Goal: Find specific page/section: Find specific page/section

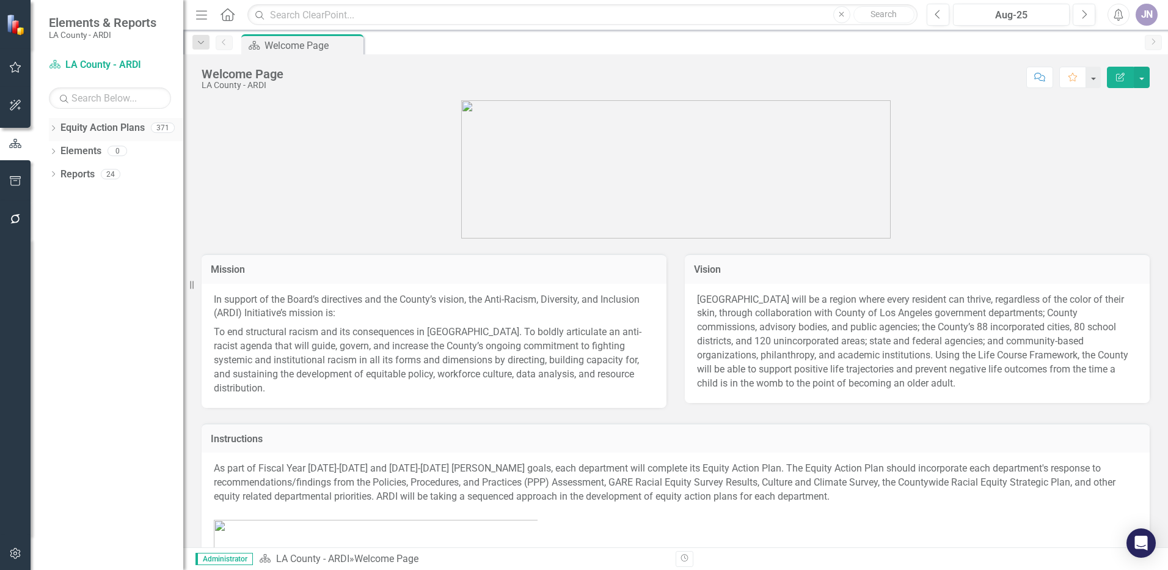
click at [56, 126] on icon "Dropdown" at bounding box center [53, 129] width 9 height 7
click at [58, 150] on icon "Dropdown" at bounding box center [59, 150] width 9 height 7
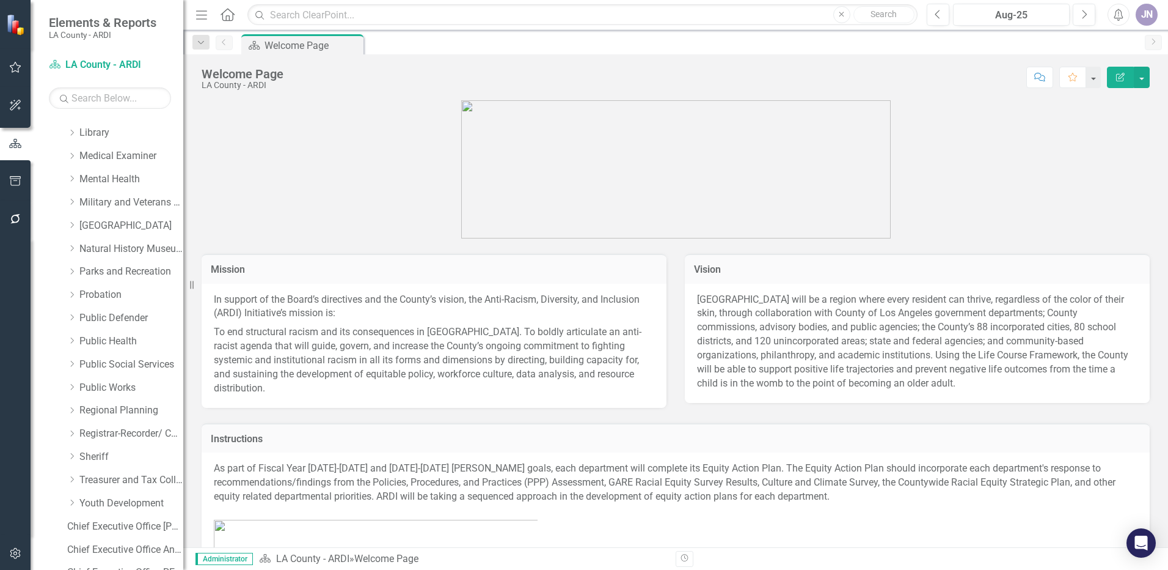
scroll to position [733, 0]
click at [71, 297] on icon "Dropdown" at bounding box center [71, 295] width 9 height 7
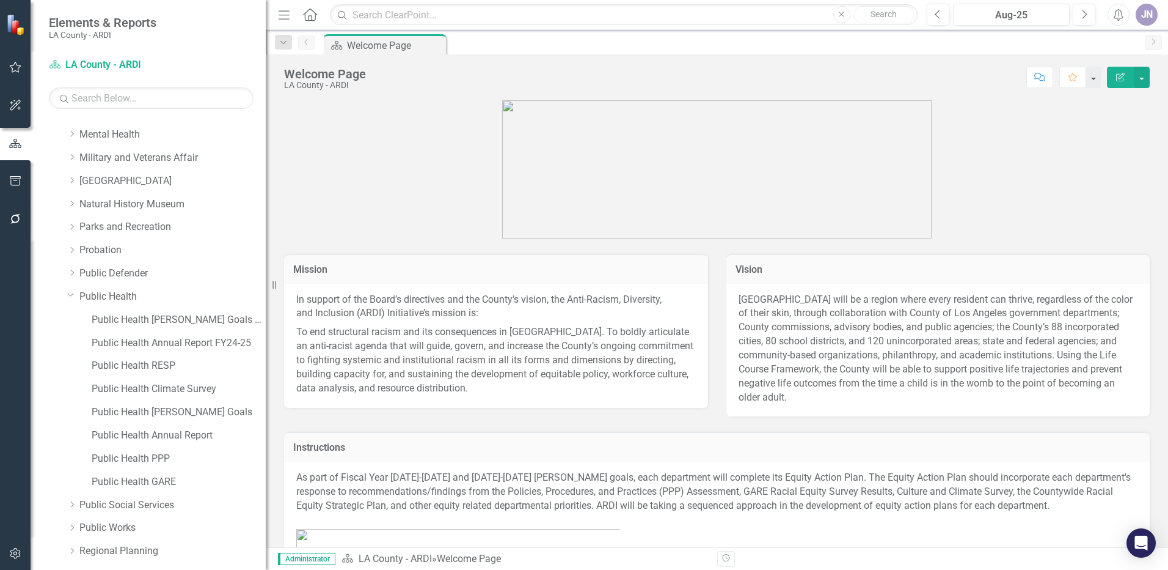
drag, startPoint x: 194, startPoint y: 287, endPoint x: 269, endPoint y: 290, distance: 74.6
click at [269, 290] on div "Resize" at bounding box center [271, 285] width 10 height 570
click at [171, 319] on link "Public Health [PERSON_NAME] Goals FY24-25" at bounding box center [180, 320] width 177 height 14
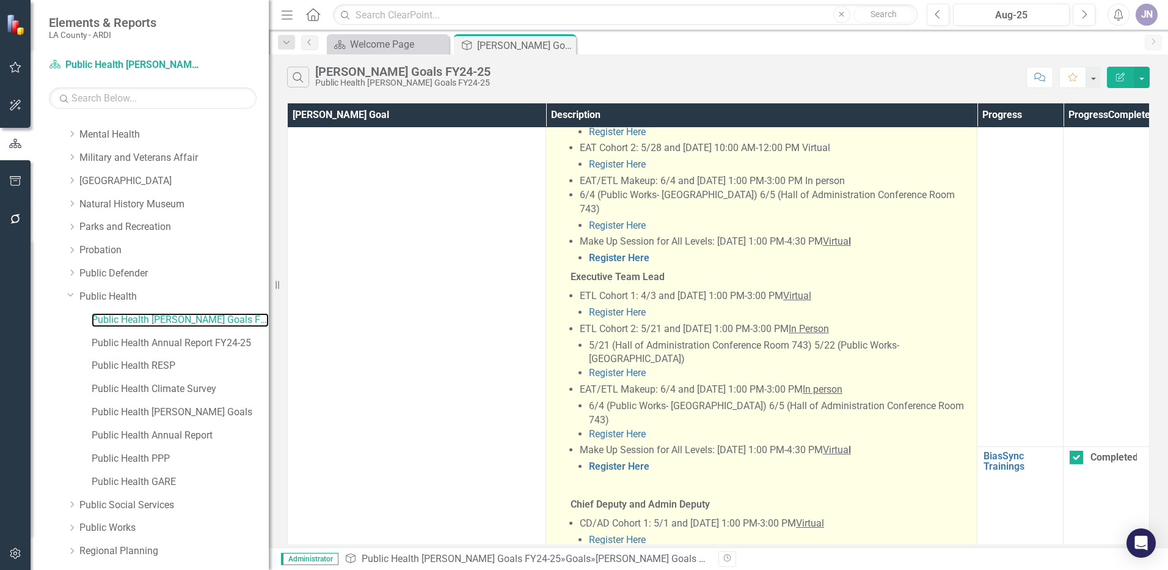
scroll to position [855, 0]
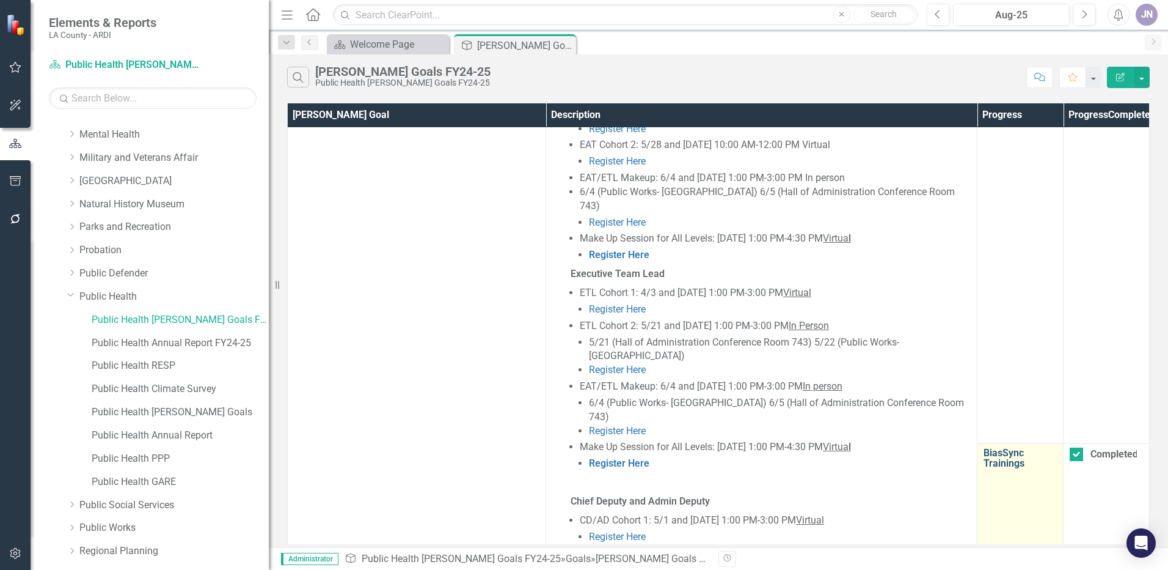
click at [1007, 447] on link "BiasSync Trainings" at bounding box center [1020, 457] width 73 height 21
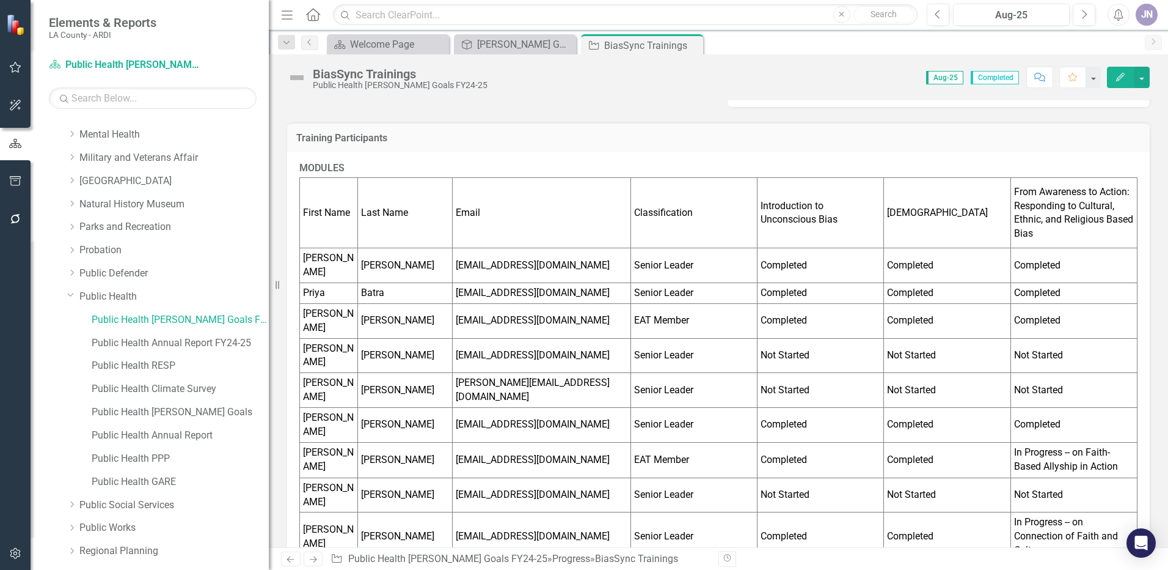
scroll to position [244, 0]
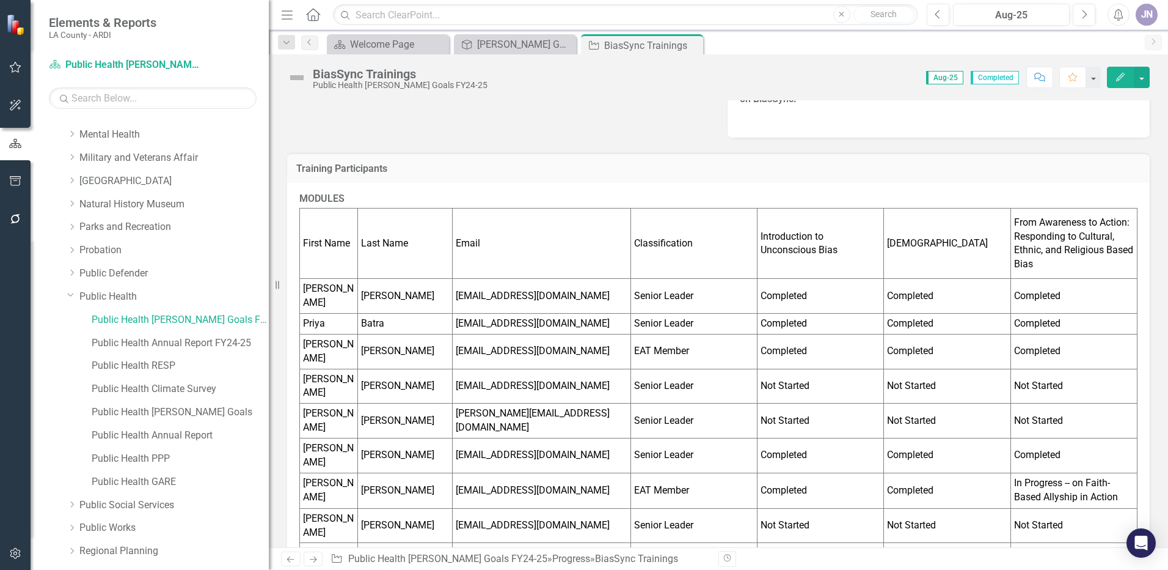
click at [317, 194] on strong "MODULES" at bounding box center [321, 198] width 45 height 12
drag, startPoint x: 301, startPoint y: 194, endPoint x: 423, endPoint y: 255, distance: 136.9
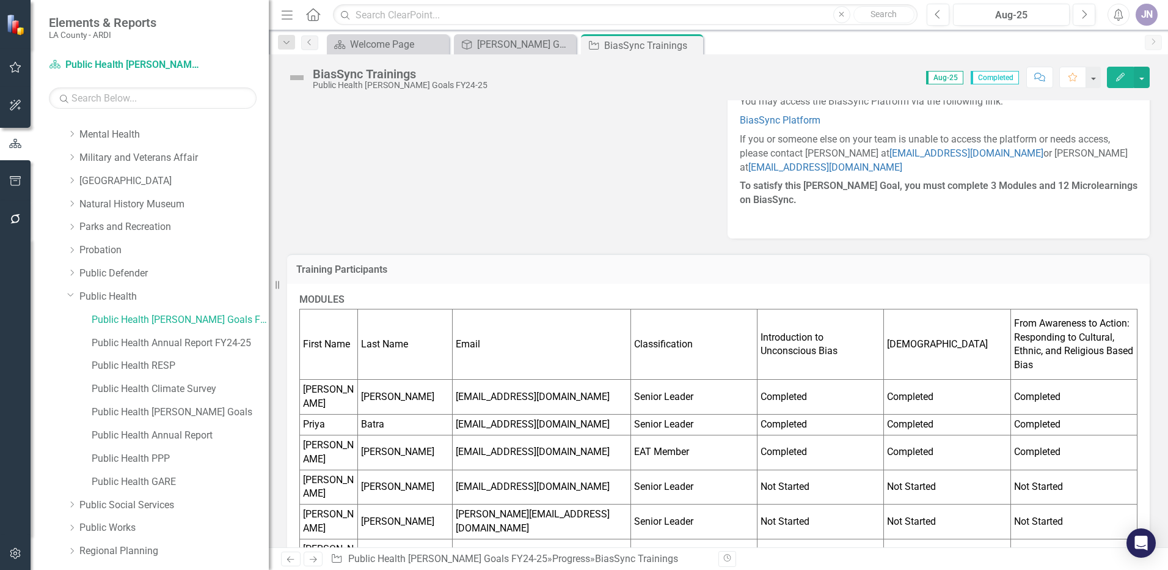
scroll to position [122, 0]
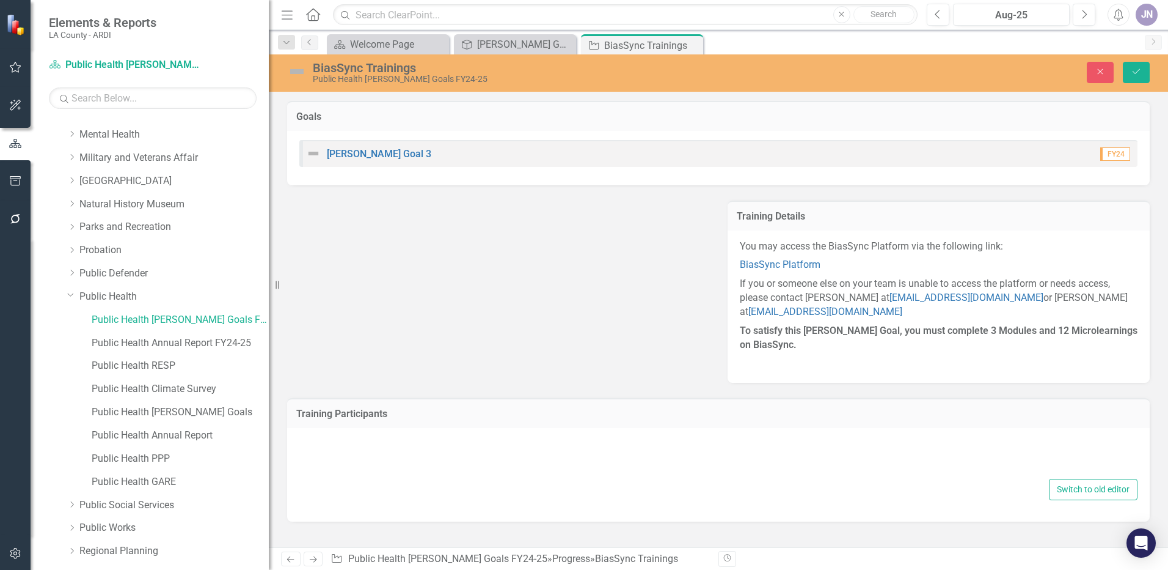
scroll to position [0, 0]
type textarea "<p><strong>MODULES</strong></p> <table border="1"><colgroup><col><col><col><col…"
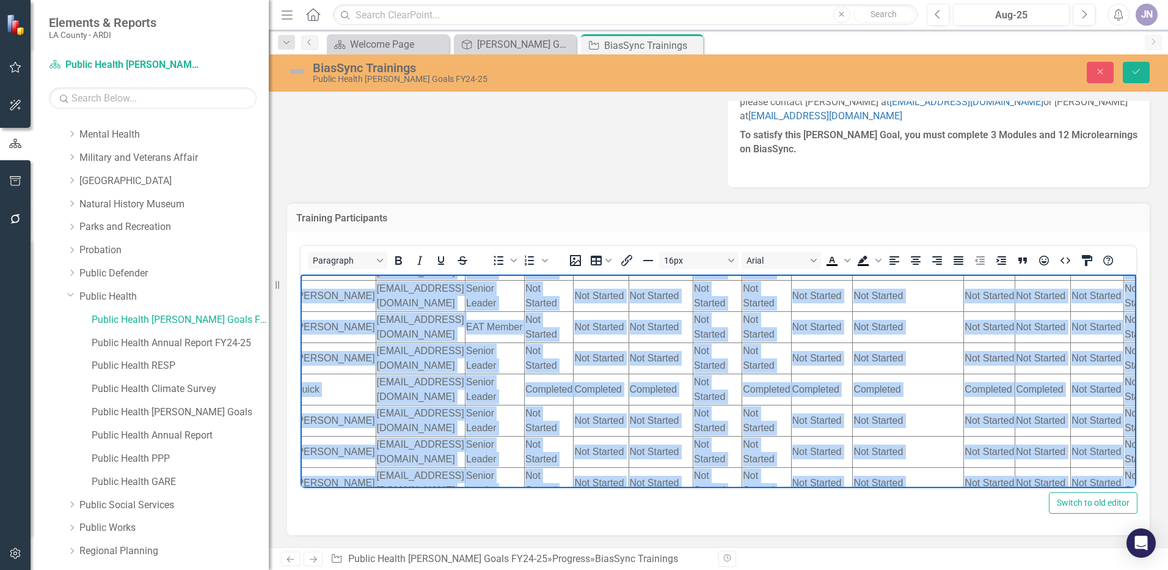
scroll to position [2340, 160]
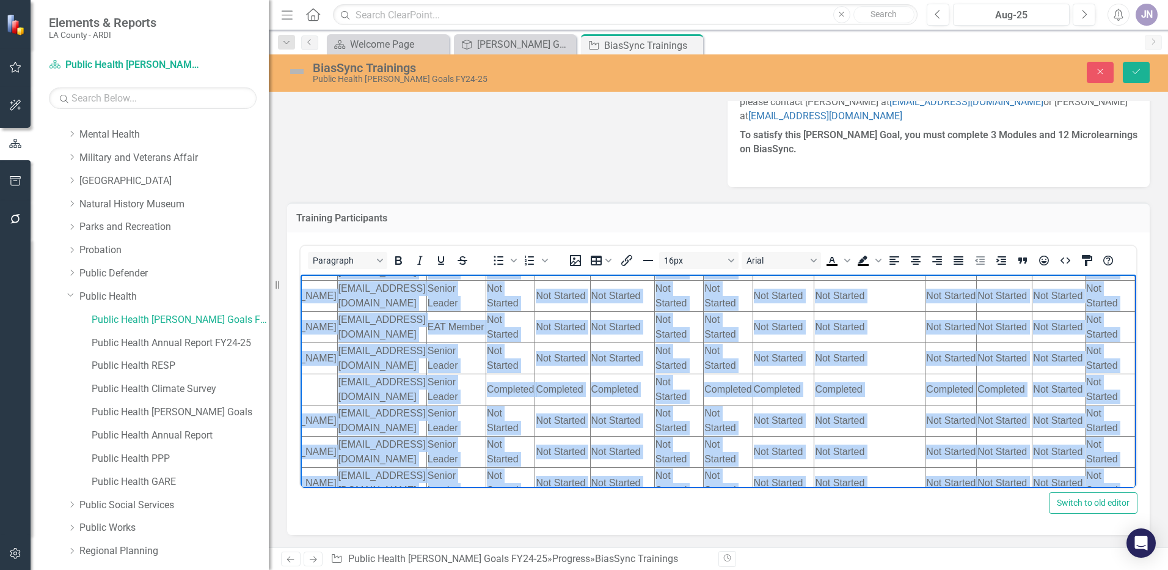
drag, startPoint x: 318, startPoint y: 310, endPoint x: 1110, endPoint y: 441, distance: 803.4
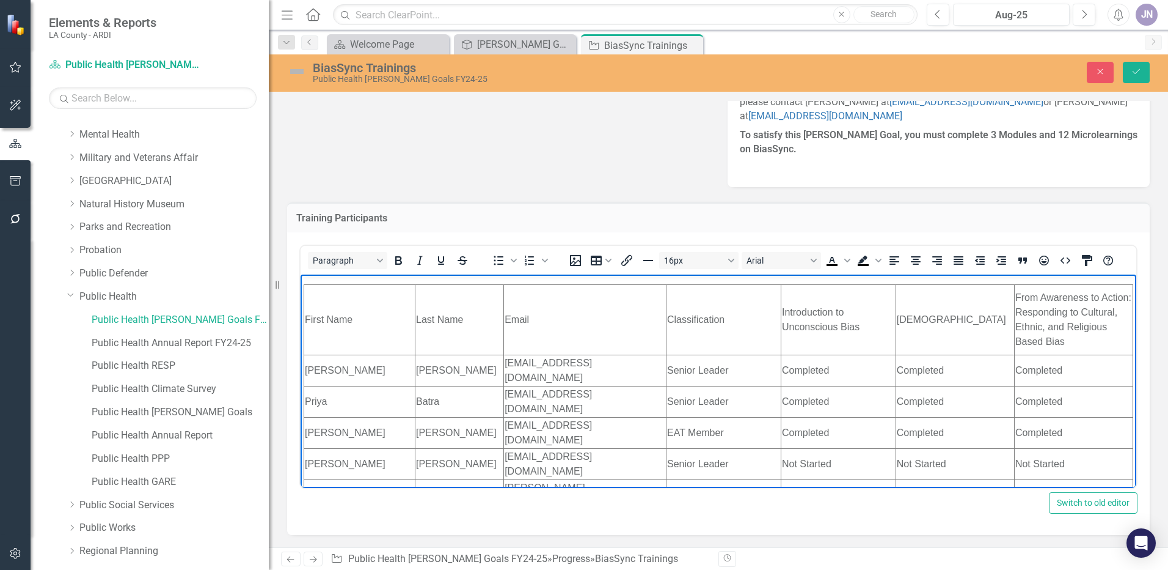
scroll to position [0, 0]
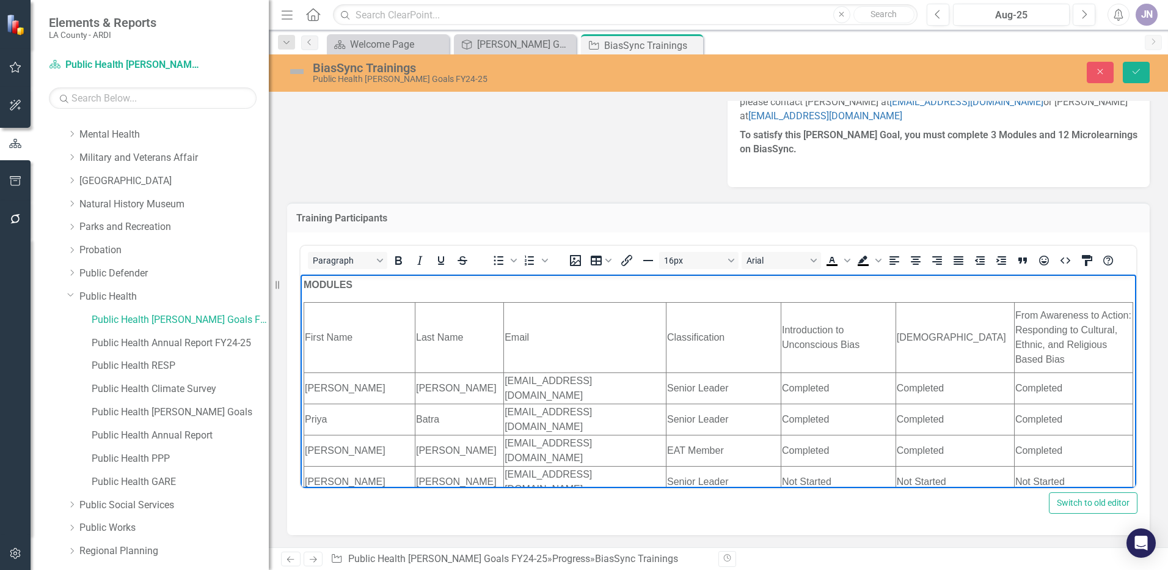
click at [370, 286] on p "MODULES" at bounding box center [719, 284] width 830 height 15
drag, startPoint x: 308, startPoint y: 284, endPoint x: 385, endPoint y: 364, distance: 111.1
click at [324, 288] on strong "MODULES" at bounding box center [328, 284] width 49 height 10
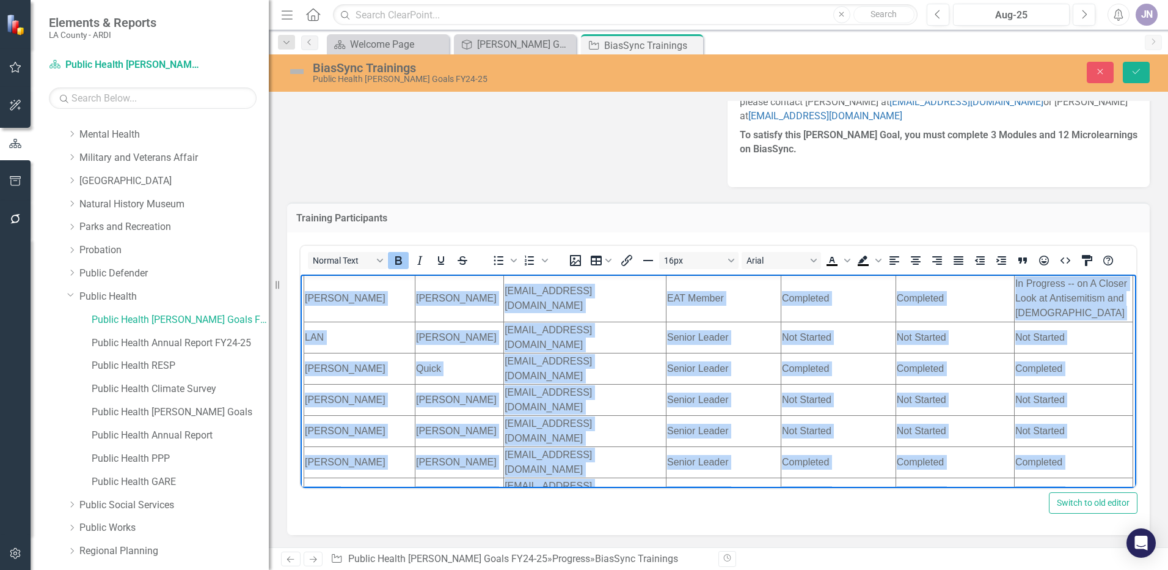
scroll to position [788, 0]
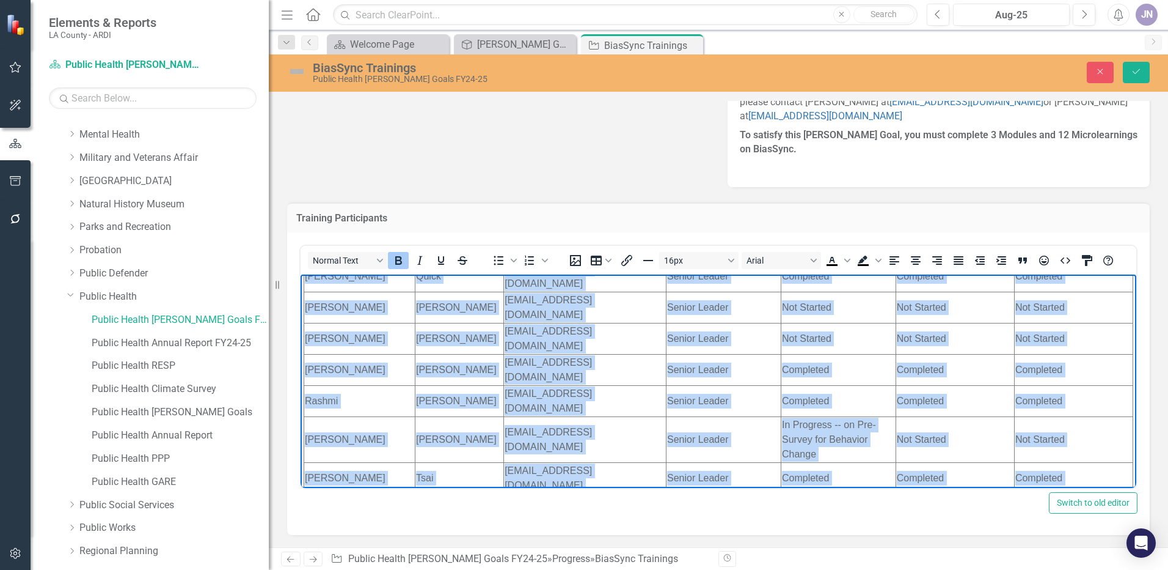
drag, startPoint x: 304, startPoint y: 284, endPoint x: 1077, endPoint y: 421, distance: 785.1
copy body "MODULES First Name Last Name Email Classification Introduction to Unconscious B…"
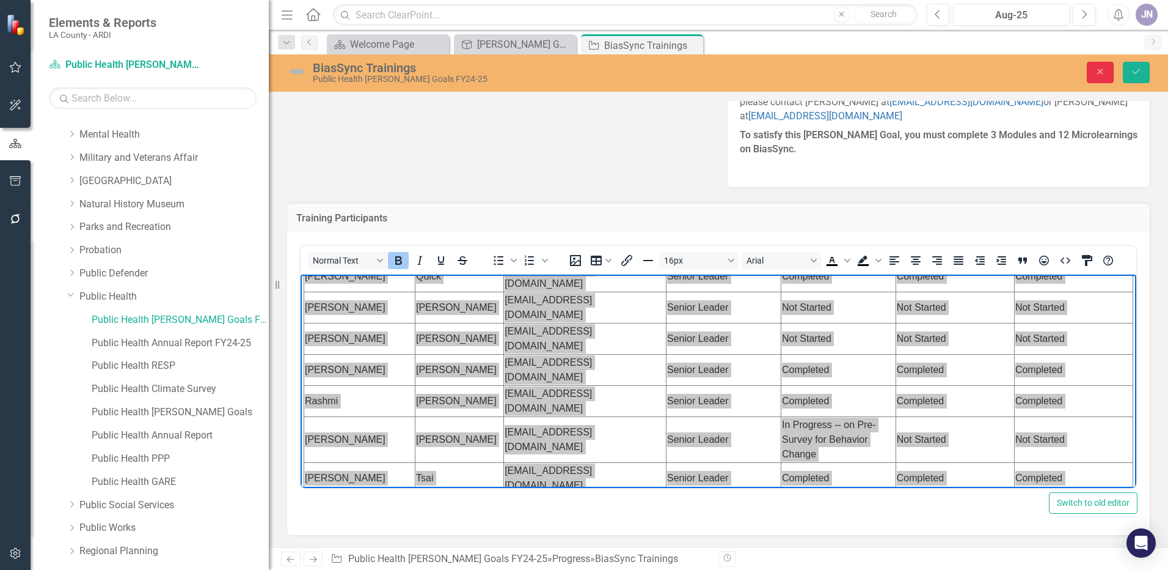
click at [1102, 68] on icon "Close" at bounding box center [1100, 71] width 11 height 9
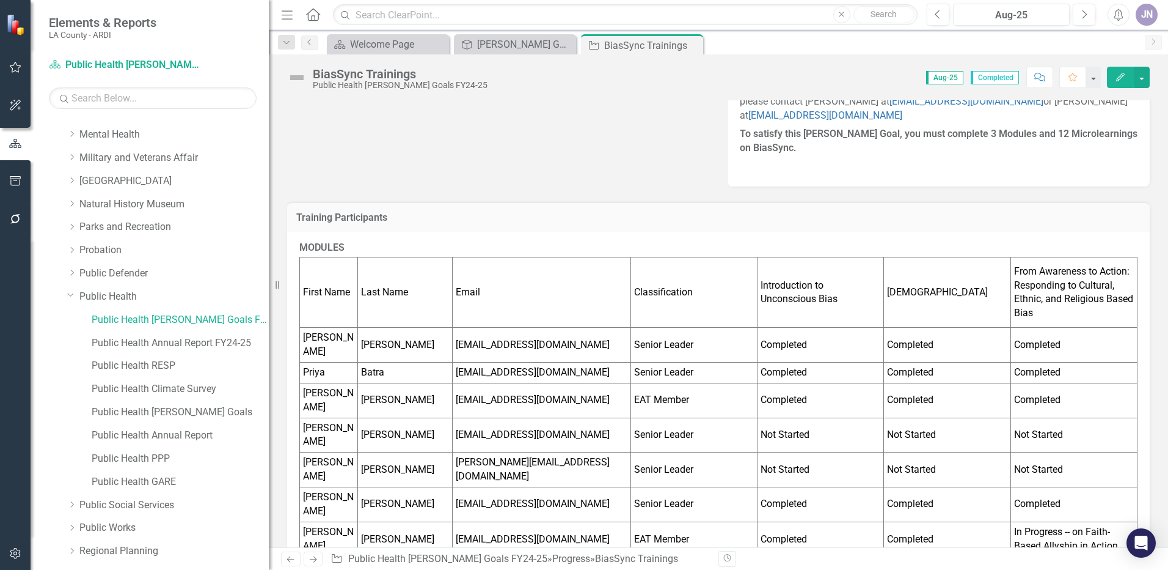
scroll to position [196, 0]
